Goal: Task Accomplishment & Management: Complete application form

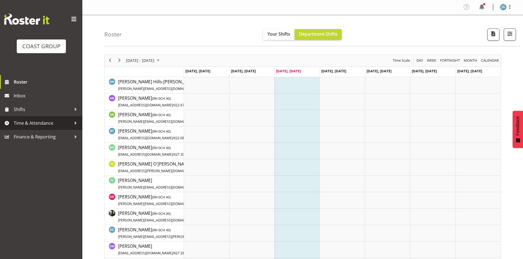
click at [44, 123] on span "Time & Attendance" at bounding box center [43, 123] width 58 height 8
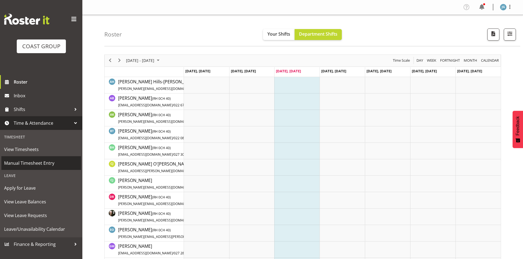
click at [44, 163] on span "Manual Timesheet Entry" at bounding box center [41, 163] width 74 height 8
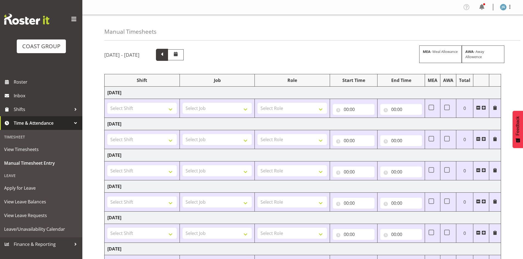
click at [165, 56] on span at bounding box center [161, 54] width 7 height 7
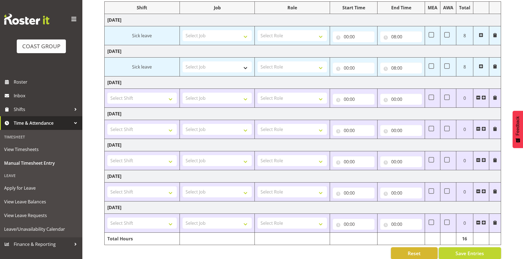
scroll to position [81, 0]
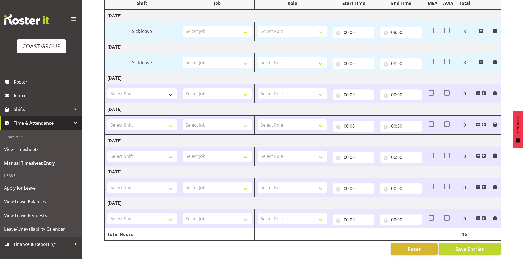
click at [171, 92] on select "Select Shift Apply Lettering C/D Screens C/D Screens CHC SIGN ADMIN (LEAVE ALON…" at bounding box center [141, 93] width 69 height 11
select select "1513"
click at [107, 88] on select "Select Shift Apply Lettering C/D Screens C/D Screens CHC SIGN ADMIN (LEAVE ALON…" at bounding box center [141, 93] width 69 height 11
click at [319, 88] on select "Select Role ACCOUNT MANAGER [PERSON_NAME]" at bounding box center [291, 93] width 69 height 11
select select "216"
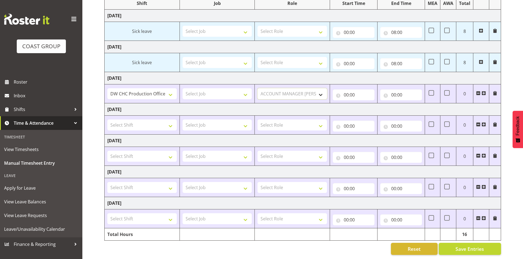
click at [257, 88] on select "Select Role ACCOUNT MANAGER [PERSON_NAME]" at bounding box center [291, 93] width 69 height 11
click at [347, 89] on input "00:00" at bounding box center [354, 94] width 42 height 11
click at [370, 104] on select "00 01 02 03 04 05 06 07 08 09 10 11 12 13 14 15 16 17 18 19 20 21 22 23" at bounding box center [370, 109] width 12 height 11
select select "7"
click at [364, 104] on select "00 01 02 03 04 05 06 07 08 09 10 11 12 13 14 15 16 17 18 19 20 21 22 23" at bounding box center [370, 109] width 12 height 11
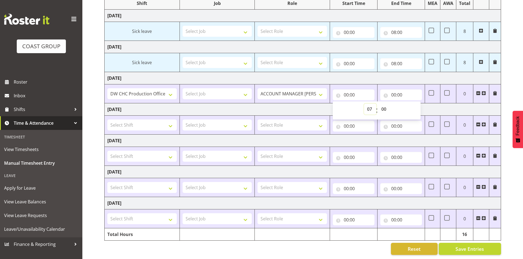
type input "07:00"
click at [383, 105] on select "00 01 02 03 04 05 06 07 08 09 10 11 12 13 14 15 16 17 18 19 20 21 22 23 24 25 2…" at bounding box center [384, 109] width 12 height 11
select select "30"
click at [378, 104] on select "00 01 02 03 04 05 06 07 08 09 10 11 12 13 14 15 16 17 18 19 20 21 22 23 24 25 2…" at bounding box center [384, 109] width 12 height 11
type input "07:30"
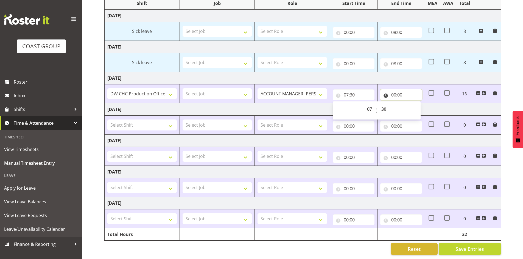
click at [393, 90] on input "00:00" at bounding box center [401, 94] width 42 height 11
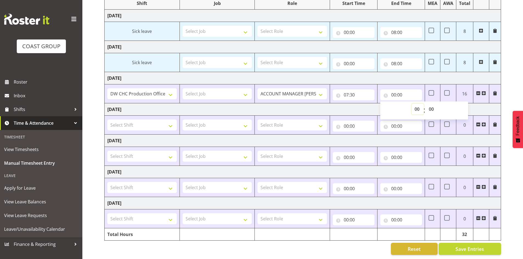
click at [417, 105] on select "00 01 02 03 04 05 06 07 08 09 10 11 12 13 14 15 16 17 18 19 20 21 22 23" at bounding box center [417, 109] width 12 height 11
select select "16"
click at [411, 104] on select "00 01 02 03 04 05 06 07 08 09 10 11 12 13 14 15 16 17 18 19 20 21 22 23" at bounding box center [417, 109] width 12 height 11
type input "16:00"
click at [172, 184] on select "Select Shift Apply Lettering C/D Screens C/D Screens CHC SIGN ADMIN (LEAVE ALON…" at bounding box center [141, 187] width 69 height 11
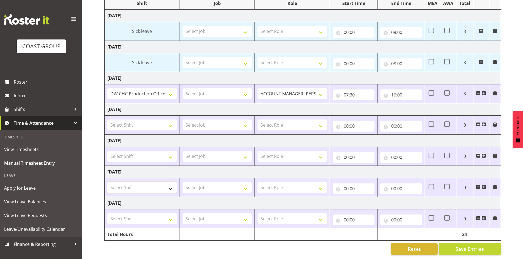
select select "1513"
click at [107, 182] on select "Select Shift Apply Lettering C/D Screens C/D Screens CHC SIGN ADMIN (LEAVE ALON…" at bounding box center [141, 187] width 69 height 11
click at [320, 183] on select "Select Role ACCOUNT MANAGER [PERSON_NAME]" at bounding box center [291, 187] width 69 height 11
select select "216"
click at [257, 182] on select "Select Role ACCOUNT MANAGER [PERSON_NAME]" at bounding box center [291, 187] width 69 height 11
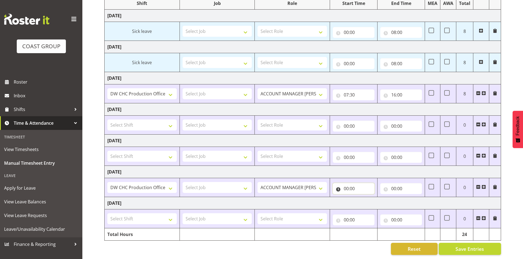
click at [345, 183] on input "00:00" at bounding box center [354, 188] width 42 height 11
click at [368, 198] on select "00 01 02 03 04 05 06 07 08 09 10 11 12 13 14 15 16 17 18 19 20 21 22 23" at bounding box center [370, 203] width 12 height 11
select select "7"
click at [364, 198] on select "00 01 02 03 04 05 06 07 08 09 10 11 12 13 14 15 16 17 18 19 20 21 22 23" at bounding box center [370, 203] width 12 height 11
type input "07:00"
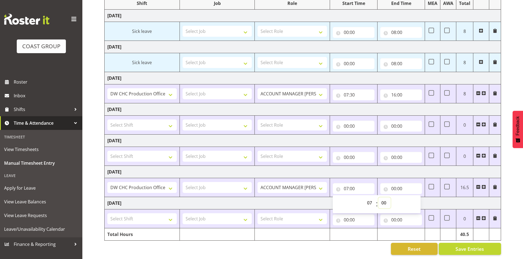
click at [384, 198] on select "00 01 02 03 04 05 06 07 08 09 10 11 12 13 14 15 16 17 18 19 20 21 22 23 24 25 2…" at bounding box center [384, 203] width 12 height 11
select select "30"
click at [378, 198] on select "00 01 02 03 04 05 06 07 08 09 10 11 12 13 14 15 16 17 18 19 20 21 22 23 24 25 2…" at bounding box center [384, 203] width 12 height 11
type input "07:30"
click at [394, 183] on input "00:00" at bounding box center [401, 188] width 42 height 11
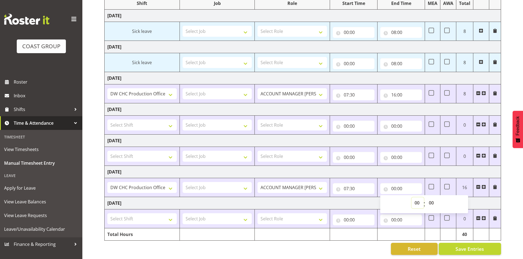
click at [416, 198] on select "00 01 02 03 04 05 06 07 08 09 10 11 12 13 14 15 16 17 18 19 20 21 22 23" at bounding box center [417, 203] width 12 height 11
select select "16"
click at [411, 198] on select "00 01 02 03 04 05 06 07 08 09 10 11 12 13 14 15 16 17 18 19 20 21 22 23" at bounding box center [417, 203] width 12 height 11
type input "16:00"
click at [173, 213] on select "Select Shift Apply Lettering C/D Screens C/D Screens CHC SIGN ADMIN (LEAVE ALON…" at bounding box center [141, 218] width 69 height 11
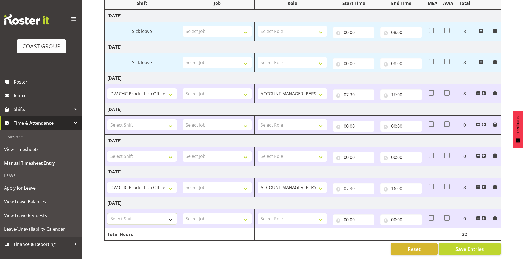
select select "1513"
click at [107, 213] on select "Select Shift Apply Lettering C/D Screens C/D Screens CHC SIGN ADMIN (LEAVE ALON…" at bounding box center [141, 218] width 69 height 11
click at [320, 215] on select "Select Role ACCOUNT MANAGER [PERSON_NAME]" at bounding box center [291, 218] width 69 height 11
select select "216"
click at [257, 213] on select "Select Role ACCOUNT MANAGER [PERSON_NAME]" at bounding box center [291, 218] width 69 height 11
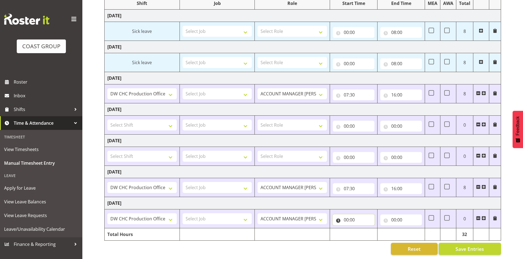
click at [346, 216] on input "00:00" at bounding box center [354, 220] width 42 height 11
click at [368, 229] on select "00 01 02 03 04 05 06 07 08 09 10 11 12 13 14 15 16 17 18 19 20 21 22 23" at bounding box center [370, 234] width 12 height 11
select select "7"
click at [364, 229] on select "00 01 02 03 04 05 06 07 08 09 10 11 12 13 14 15 16 17 18 19 20 21 22 23" at bounding box center [370, 234] width 12 height 11
type input "07:00"
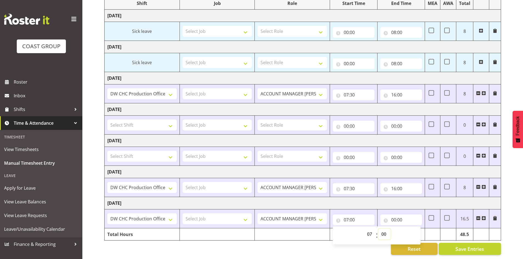
click at [384, 230] on select "00 01 02 03 04 05 06 07 08 09 10 11 12 13 14 15 16 17 18 19 20 21 22 23 24 25 2…" at bounding box center [384, 234] width 12 height 11
select select "30"
click at [378, 229] on select "00 01 02 03 04 05 06 07 08 09 10 11 12 13 14 15 16 17 18 19 20 21 22 23 24 25 2…" at bounding box center [384, 234] width 12 height 11
type input "07:30"
click at [394, 215] on input "00:00" at bounding box center [401, 220] width 42 height 11
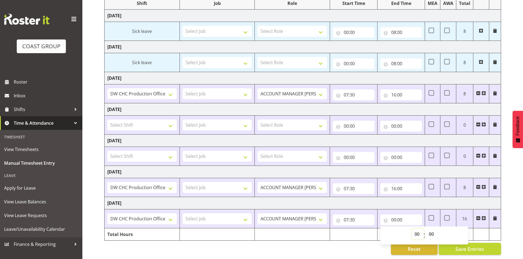
click at [417, 229] on select "00 01 02 03 04 05 06 07 08 09 10 11 12 13 14 15 16 17 18 19 20 21 22 23" at bounding box center [417, 234] width 12 height 11
select select "16"
click at [411, 229] on select "00 01 02 03 04 05 06 07 08 09 10 11 12 13 14 15 16 17 18 19 20 21 22 23" at bounding box center [417, 234] width 12 height 11
type input "16:00"
click at [335, 243] on div "Reset Save Entries" at bounding box center [302, 249] width 396 height 12
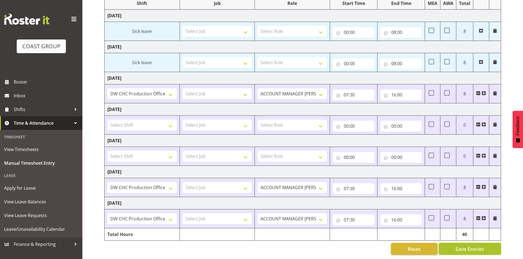
click at [478, 246] on span "Save Entries" at bounding box center [469, 249] width 29 height 7
click at [469, 246] on span "Save Entries" at bounding box center [469, 249] width 29 height 7
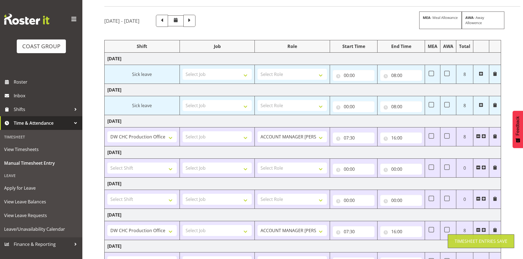
scroll to position [0, 0]
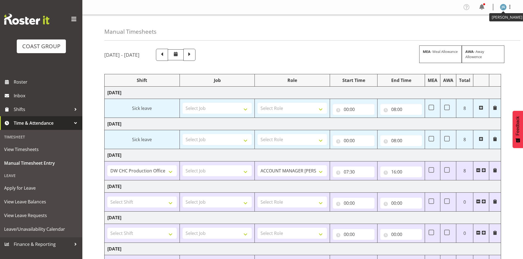
click at [504, 7] on img at bounding box center [503, 7] width 7 height 7
click at [477, 29] on link "Log Out" at bounding box center [486, 29] width 53 height 10
